Goal: Task Accomplishment & Management: Complete application form

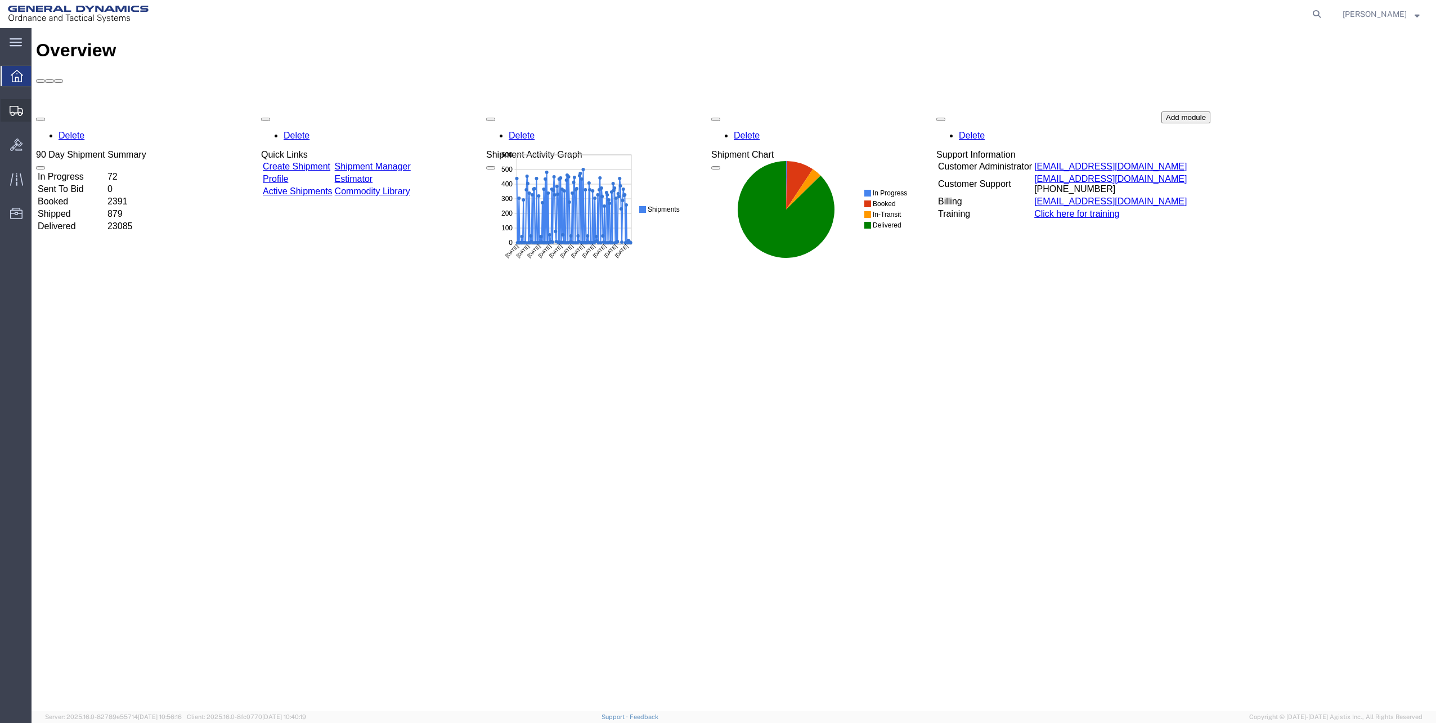
click at [0, 0] on span "Create Shipment" at bounding box center [0, 0] width 0 height 0
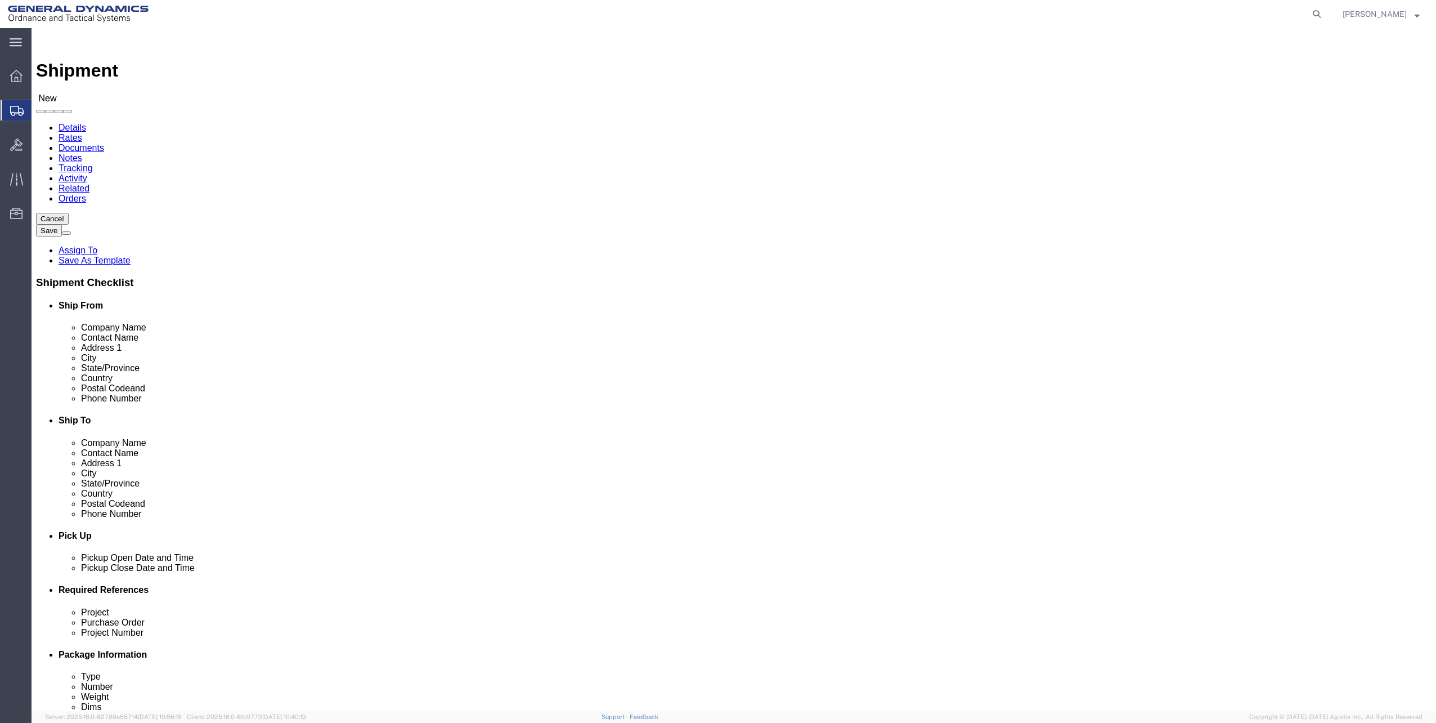
select select
click input "text"
type input "st."
select select "1835"
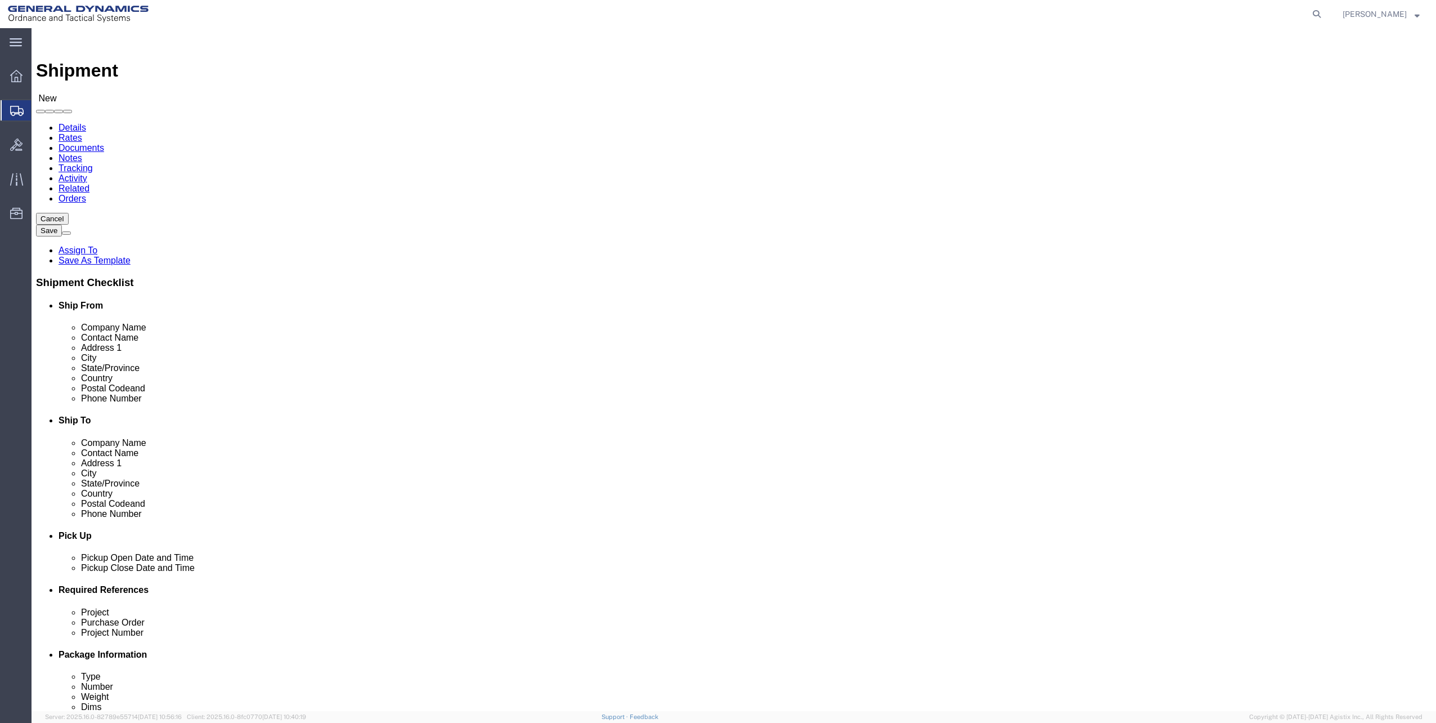
select select "FL"
click input "text"
type input "[PERSON_NAME]"
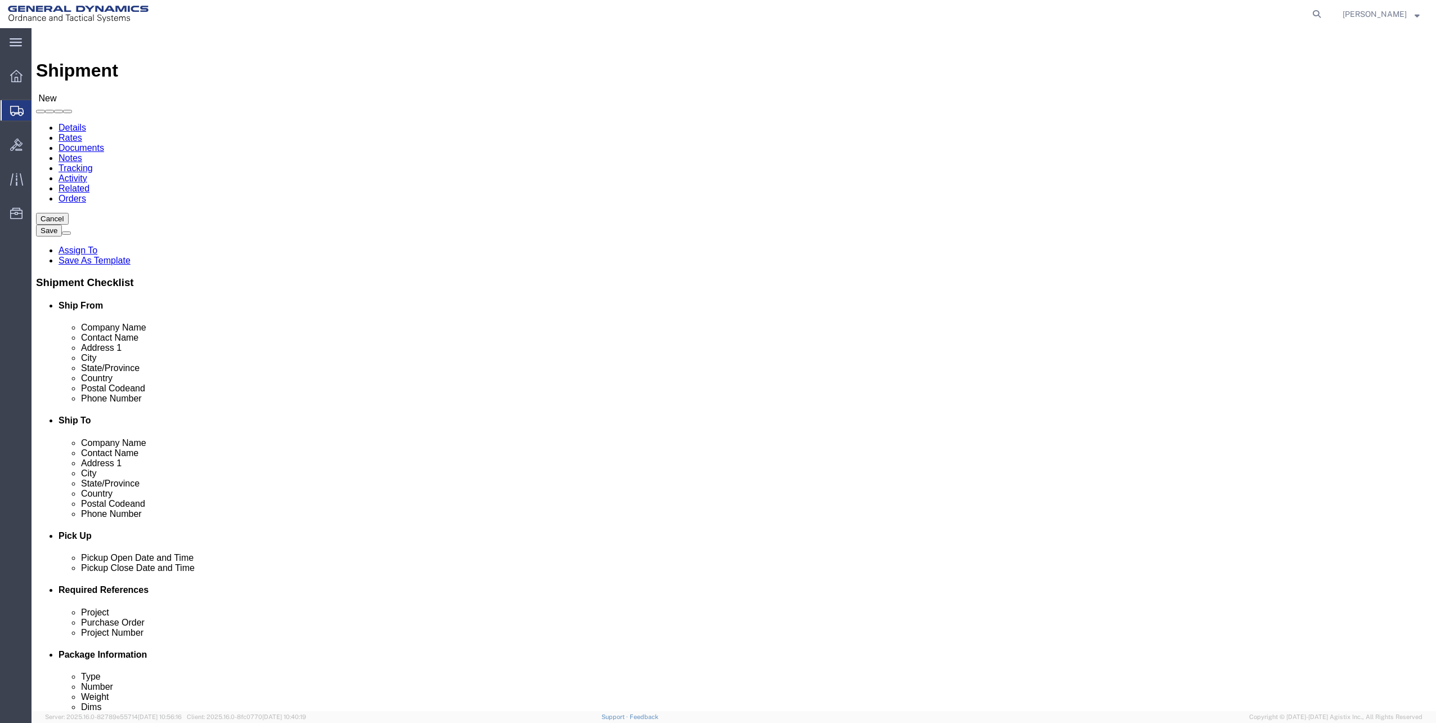
type input "[STREET_ADDRESS]"
type input "[GEOGRAPHIC_DATA]"
type input "32327"
type input "[PHONE_NUMBER]"
type input "S"
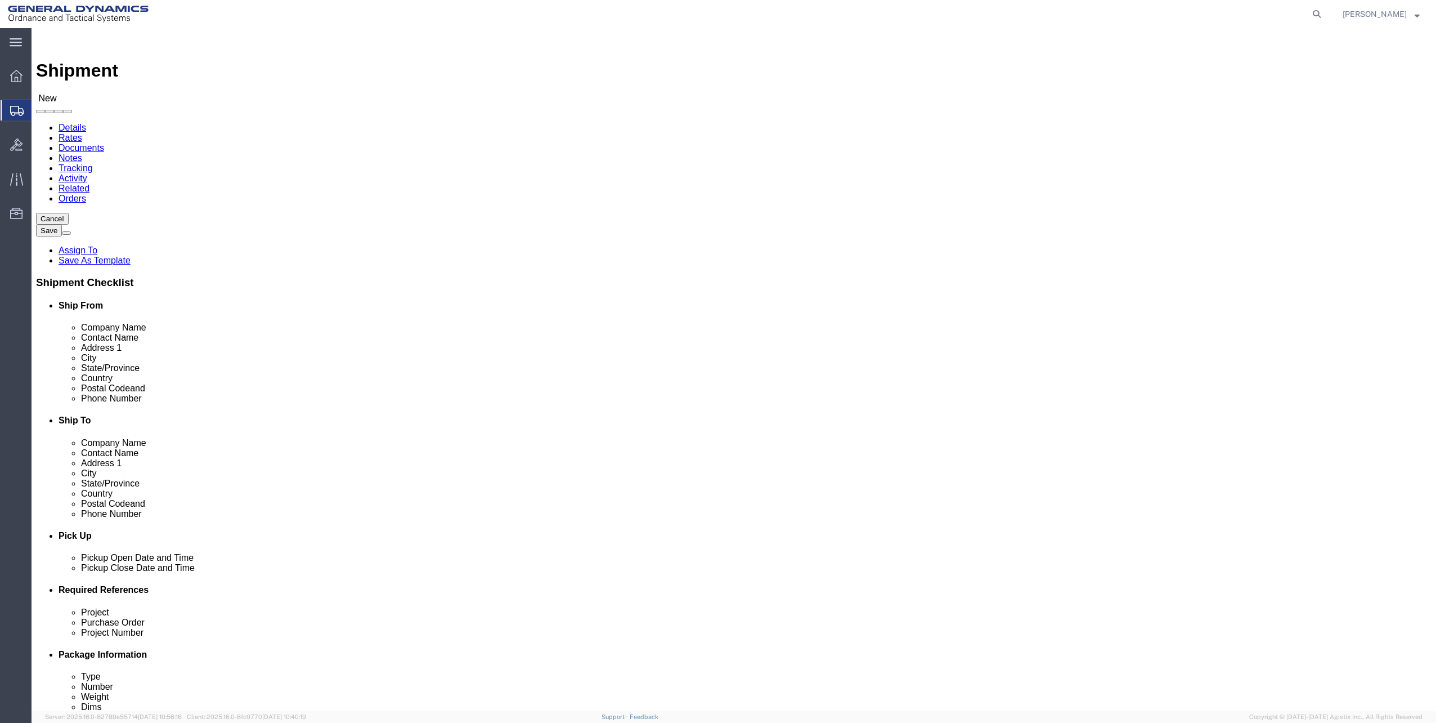
click div "Postal Code 32327"
click input "text"
paste input "[PERSON_NAME][EMAIL_ADDRESS][PERSON_NAME][DOMAIN_NAME]"
type input "[PERSON_NAME][EMAIL_ADDRESS][PERSON_NAME][DOMAIN_NAME]"
drag, startPoint x: 854, startPoint y: 372, endPoint x: 857, endPoint y: 386, distance: 13.9
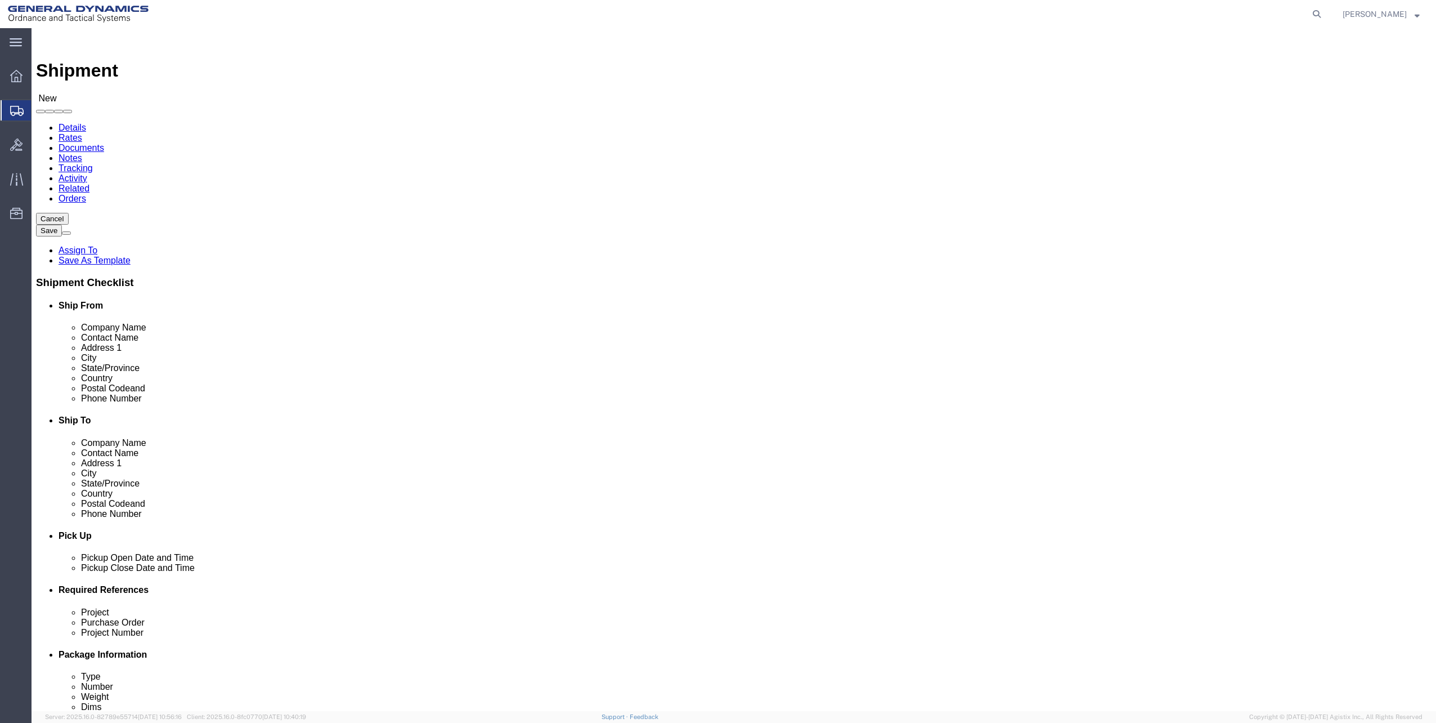
click div "Postal Code 32327"
click input "[PHONE_NUMBER]"
paste input "055"
type input "[PHONE_NUMBER]"
click label
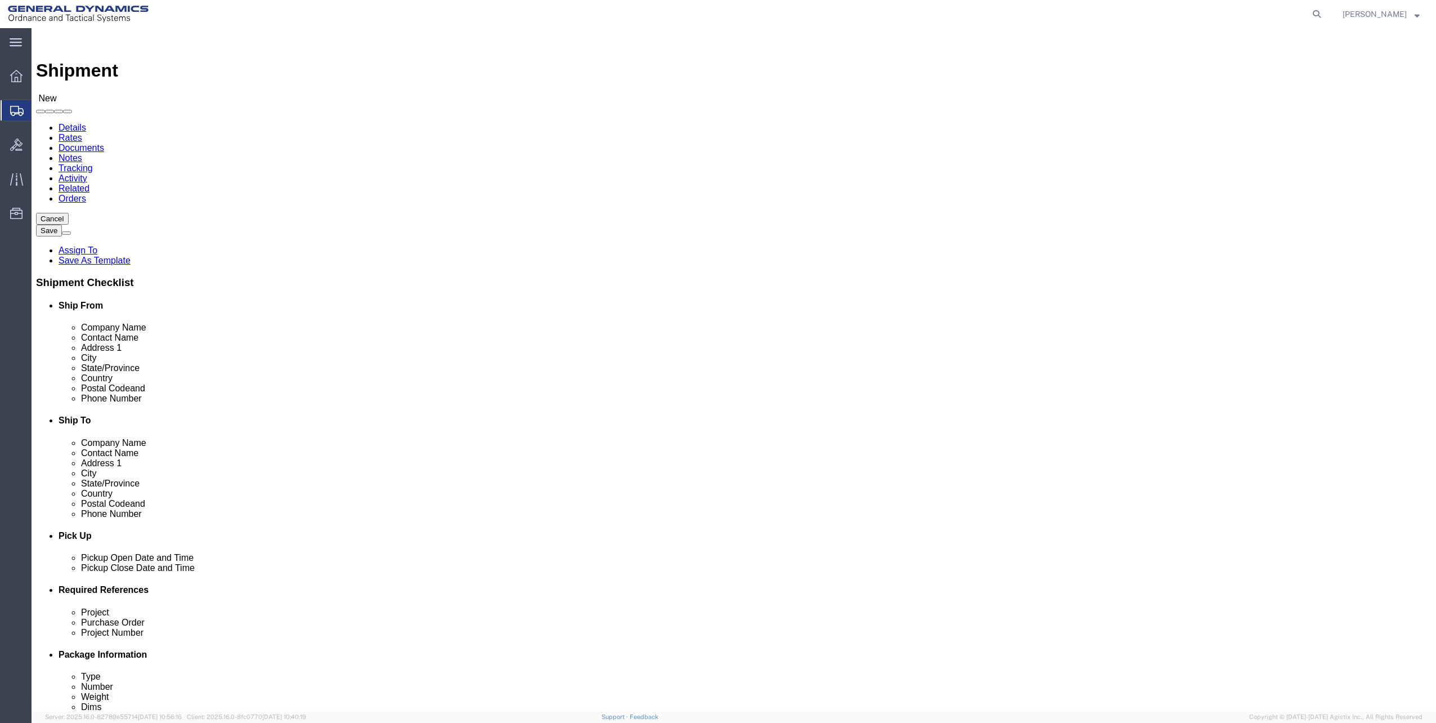
click input "checkbox"
click div "Location GD-OTS St. Marks Powder My Profile Location GD-OTS [GEOGRAPHIC_DATA] (…"
click label
click input "checkbox"
checkbox input "true"
